Goal: Information Seeking & Learning: Learn about a topic

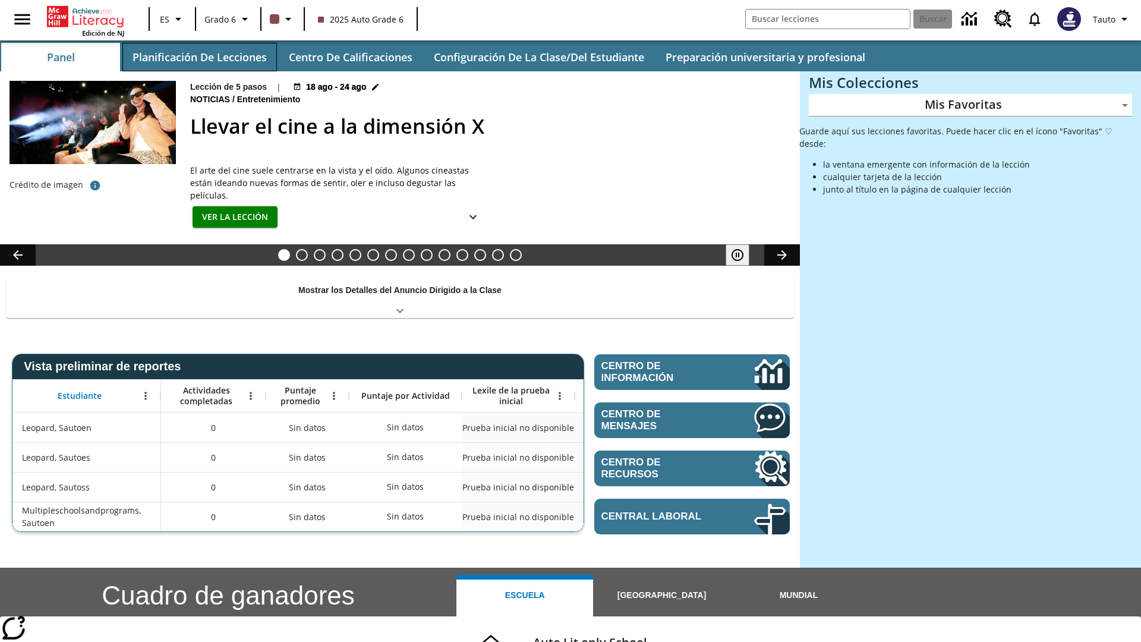
click at [199, 57] on button "Planificación de lecciones" at bounding box center [199, 57] width 155 height 29
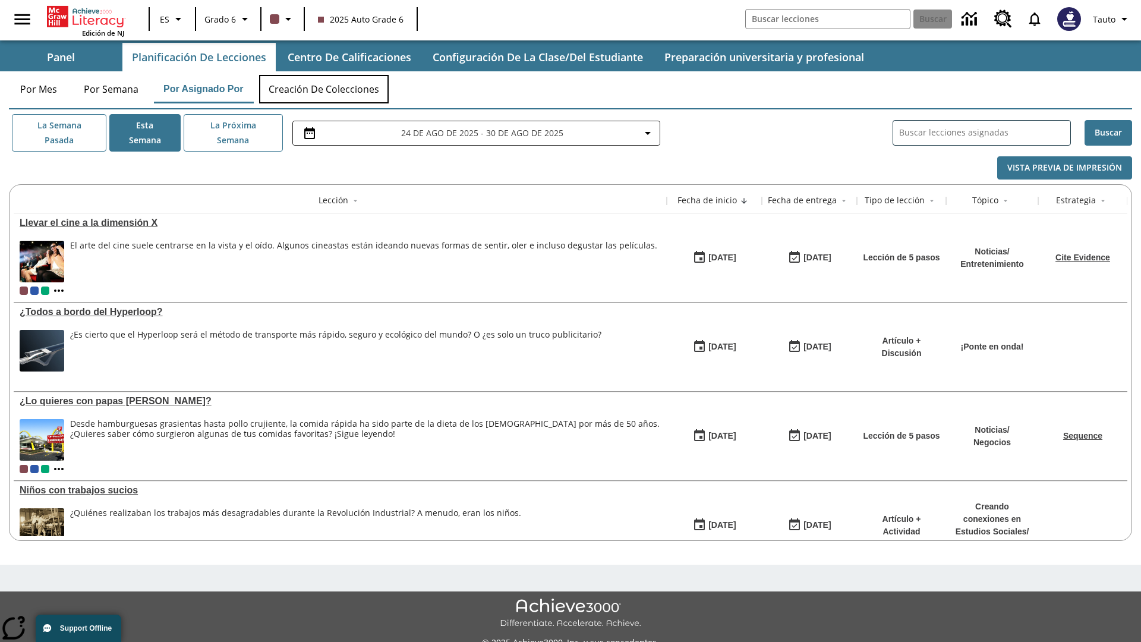
click at [325, 89] on button "Creación de colecciones" at bounding box center [324, 89] width 130 height 29
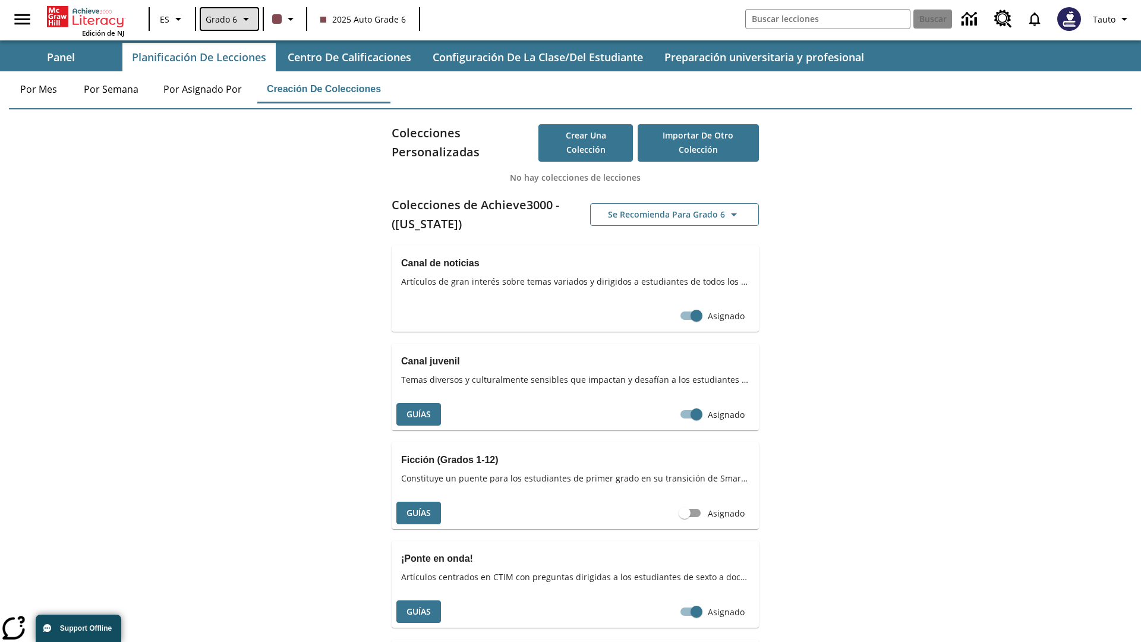
click at [228, 19] on span "Grado 6" at bounding box center [222, 19] width 32 height 12
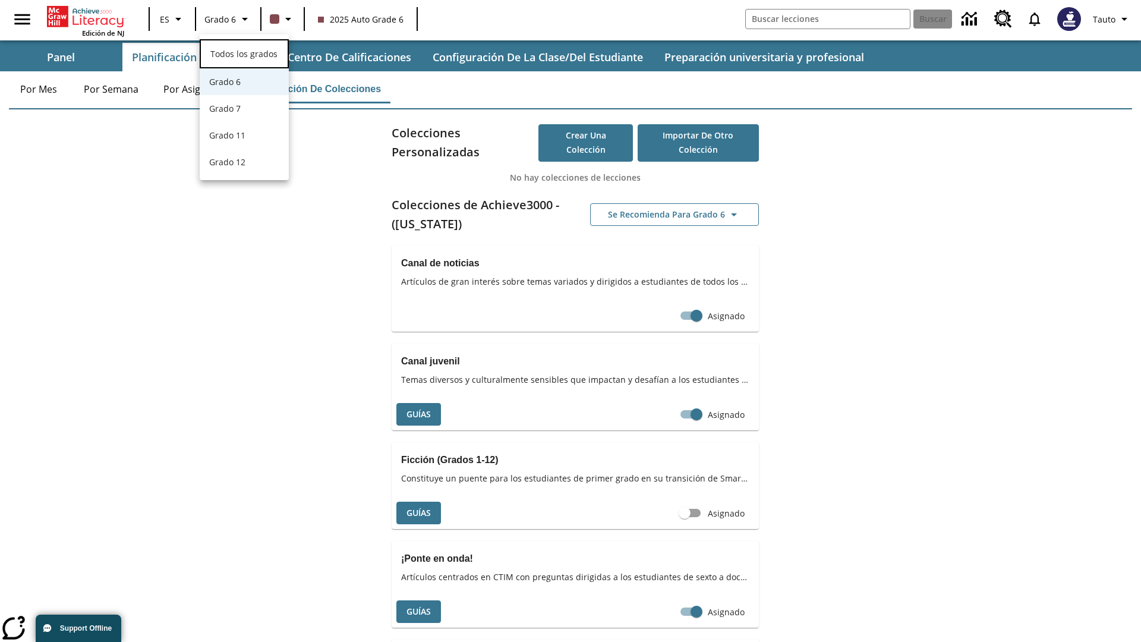
click at [244, 52] on span "Todos los grados" at bounding box center [243, 53] width 67 height 11
